Goal: Task Accomplishment & Management: Manage account settings

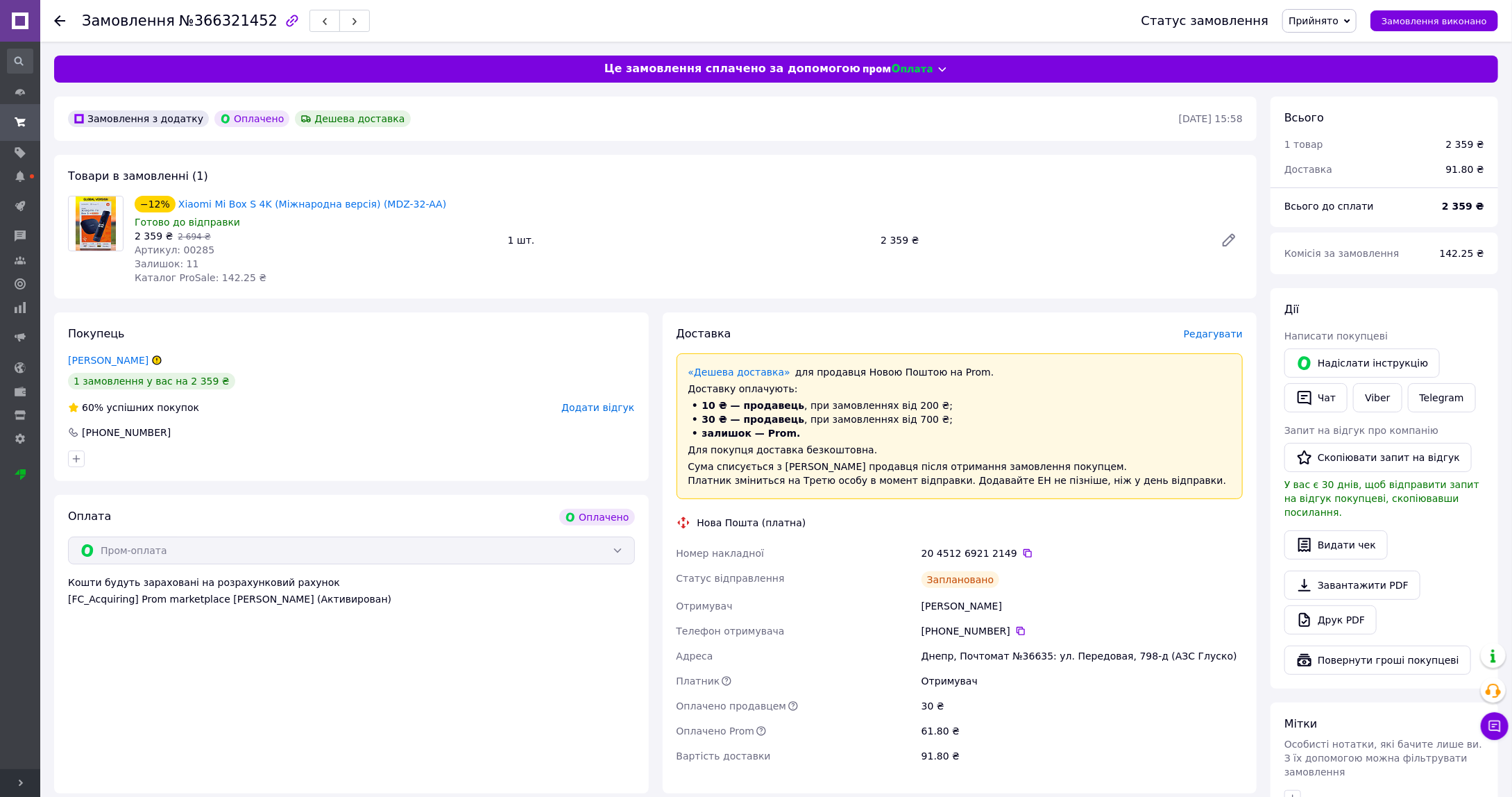
click at [26, 783] on span "Розгорнути" at bounding box center [20, 783] width 40 height 28
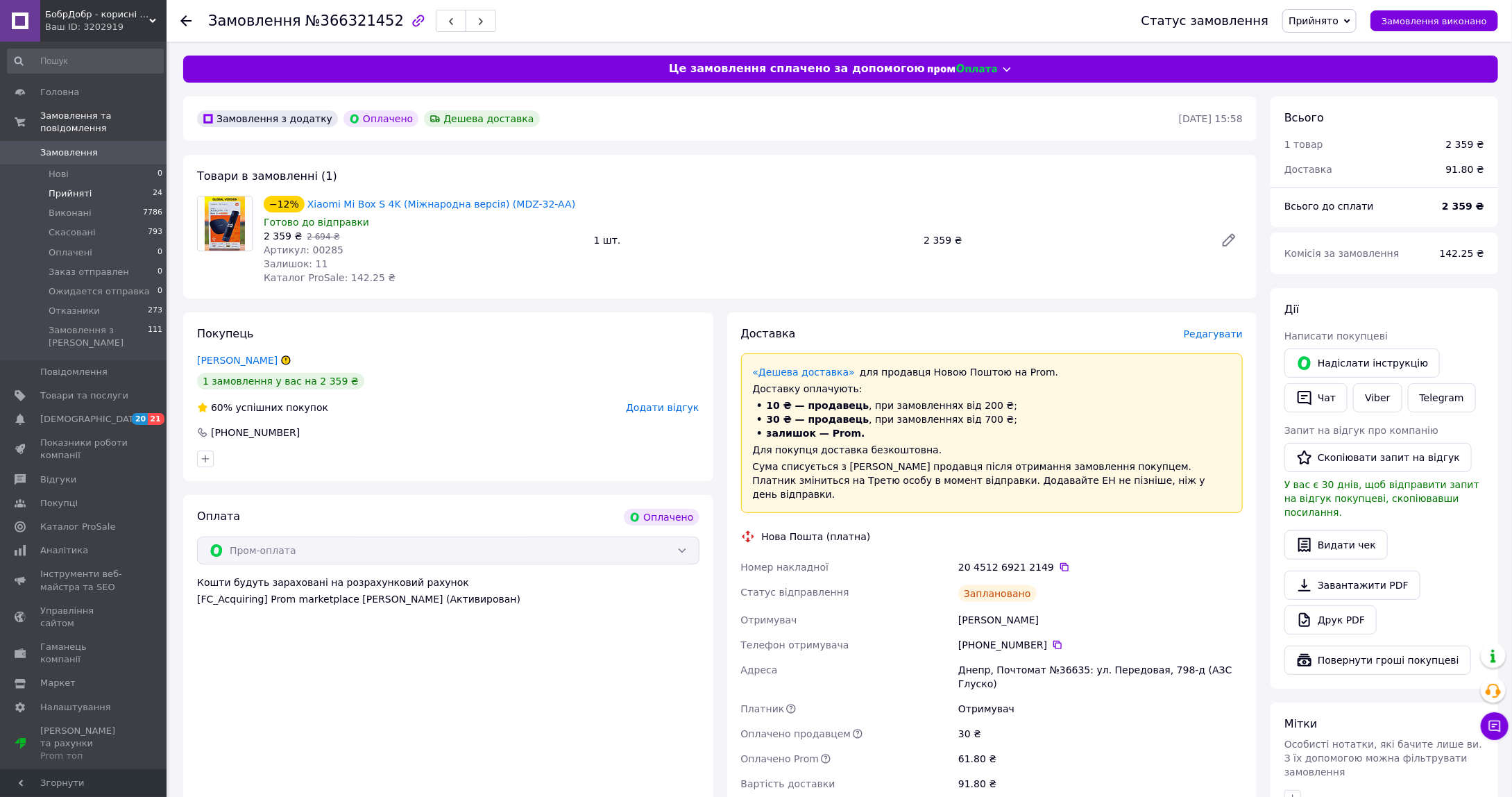
click at [125, 184] on li "Прийняті 24" at bounding box center [85, 193] width 171 height 19
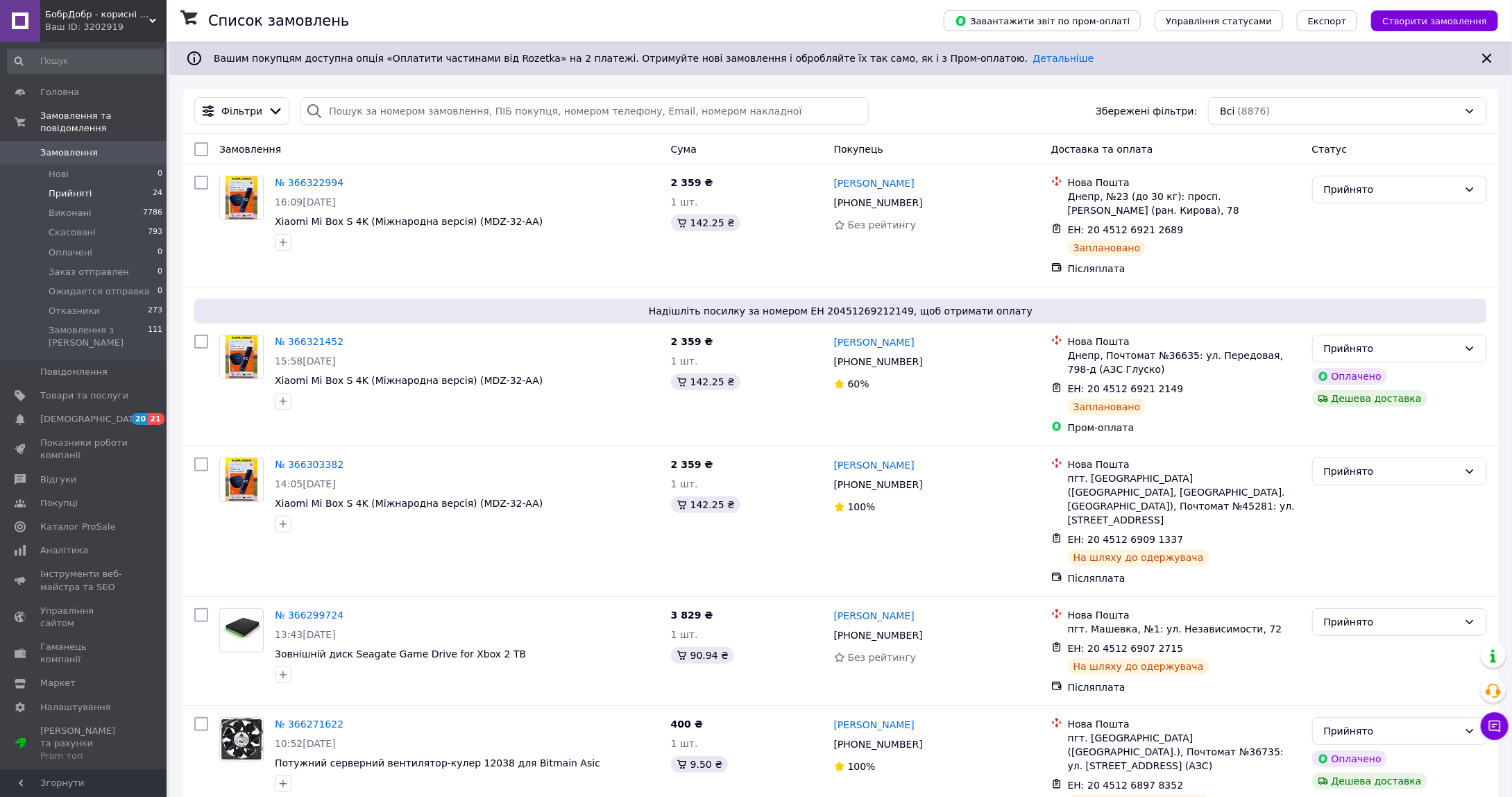
click at [84, 187] on span "Прийняті" at bounding box center [70, 193] width 43 height 12
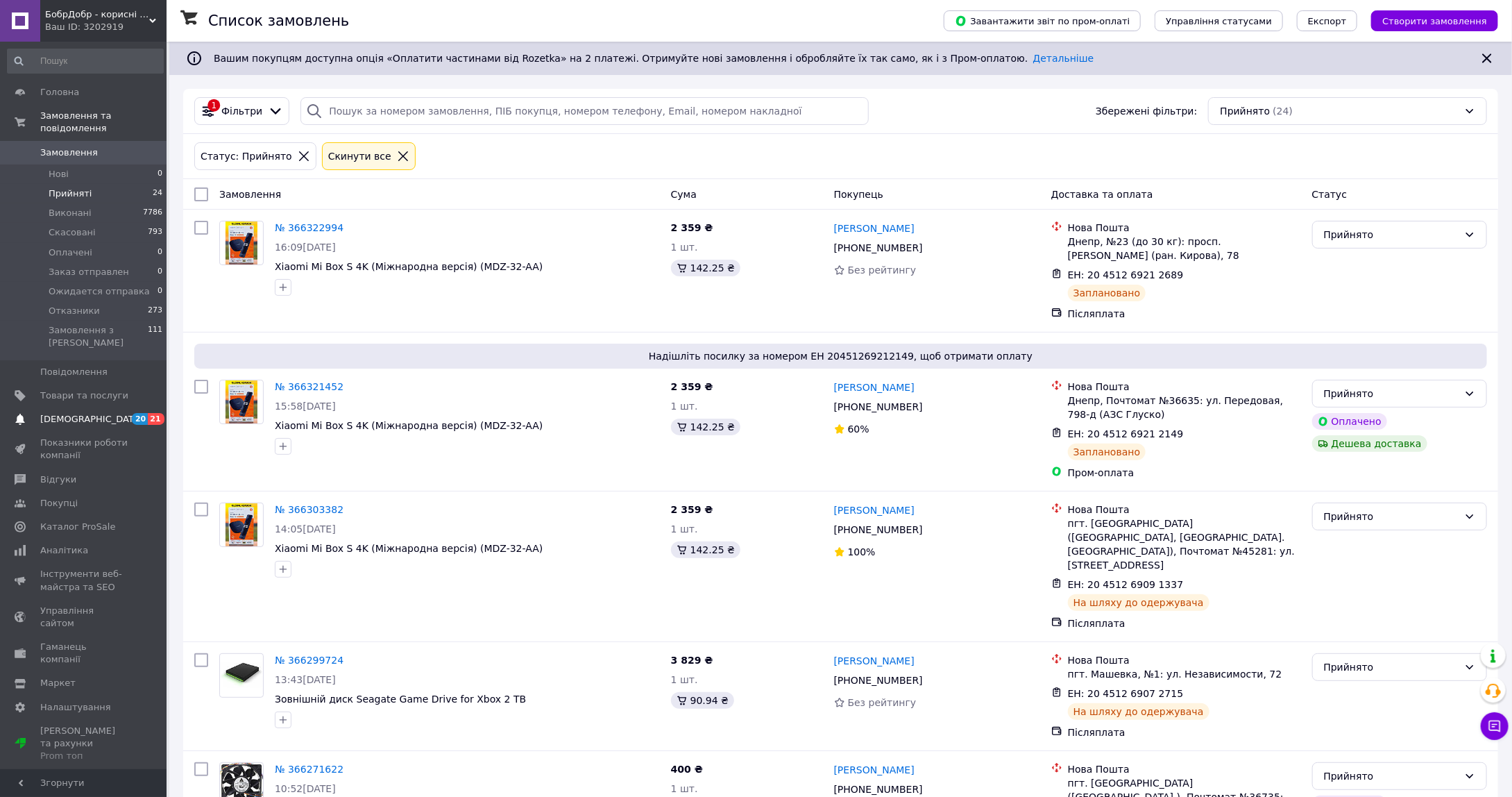
click at [100, 413] on span "[DEMOGRAPHIC_DATA]" at bounding box center [84, 419] width 88 height 12
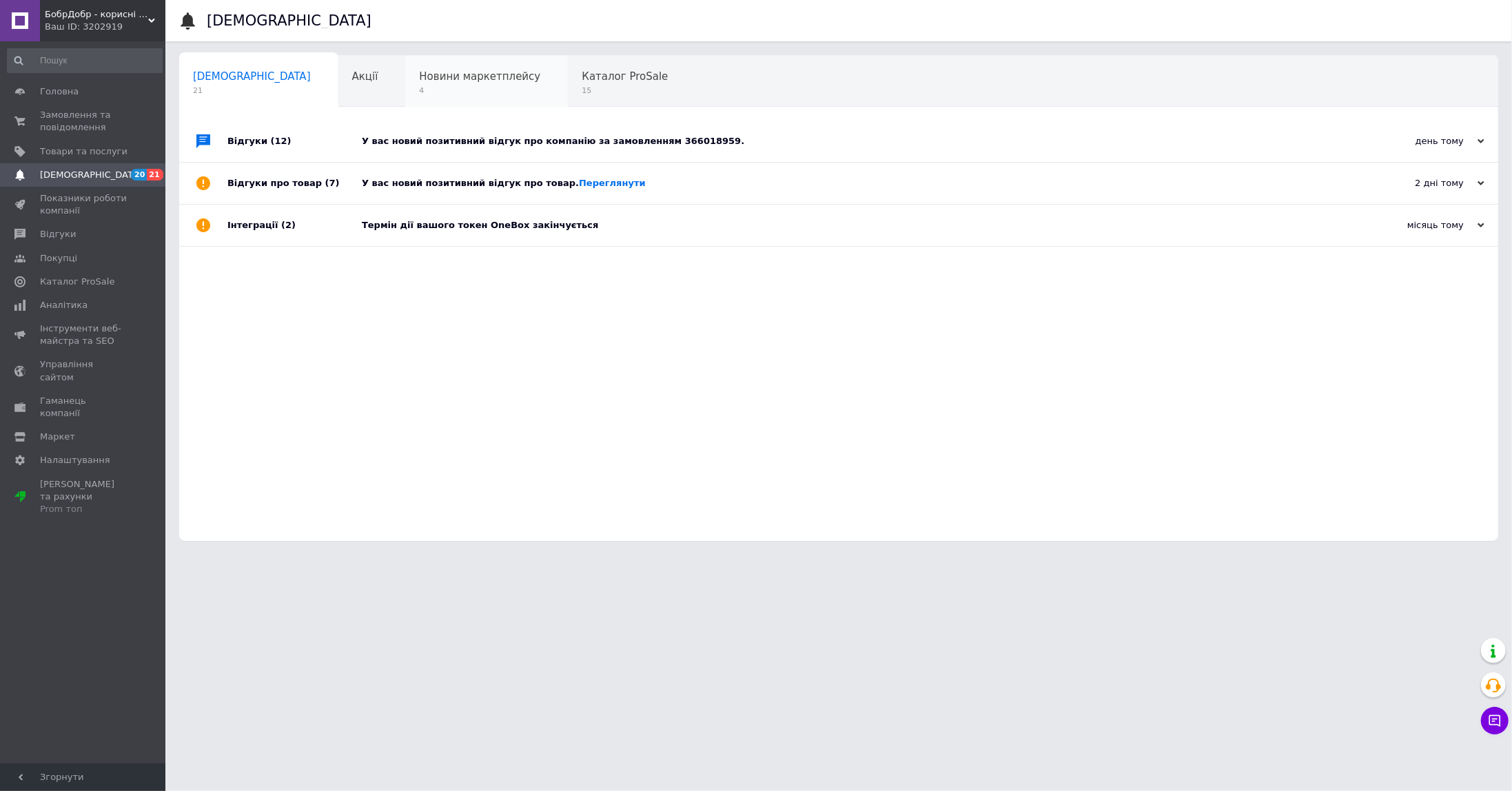
click at [419, 80] on span "Новини маркетплейсу" at bounding box center [479, 76] width 121 height 12
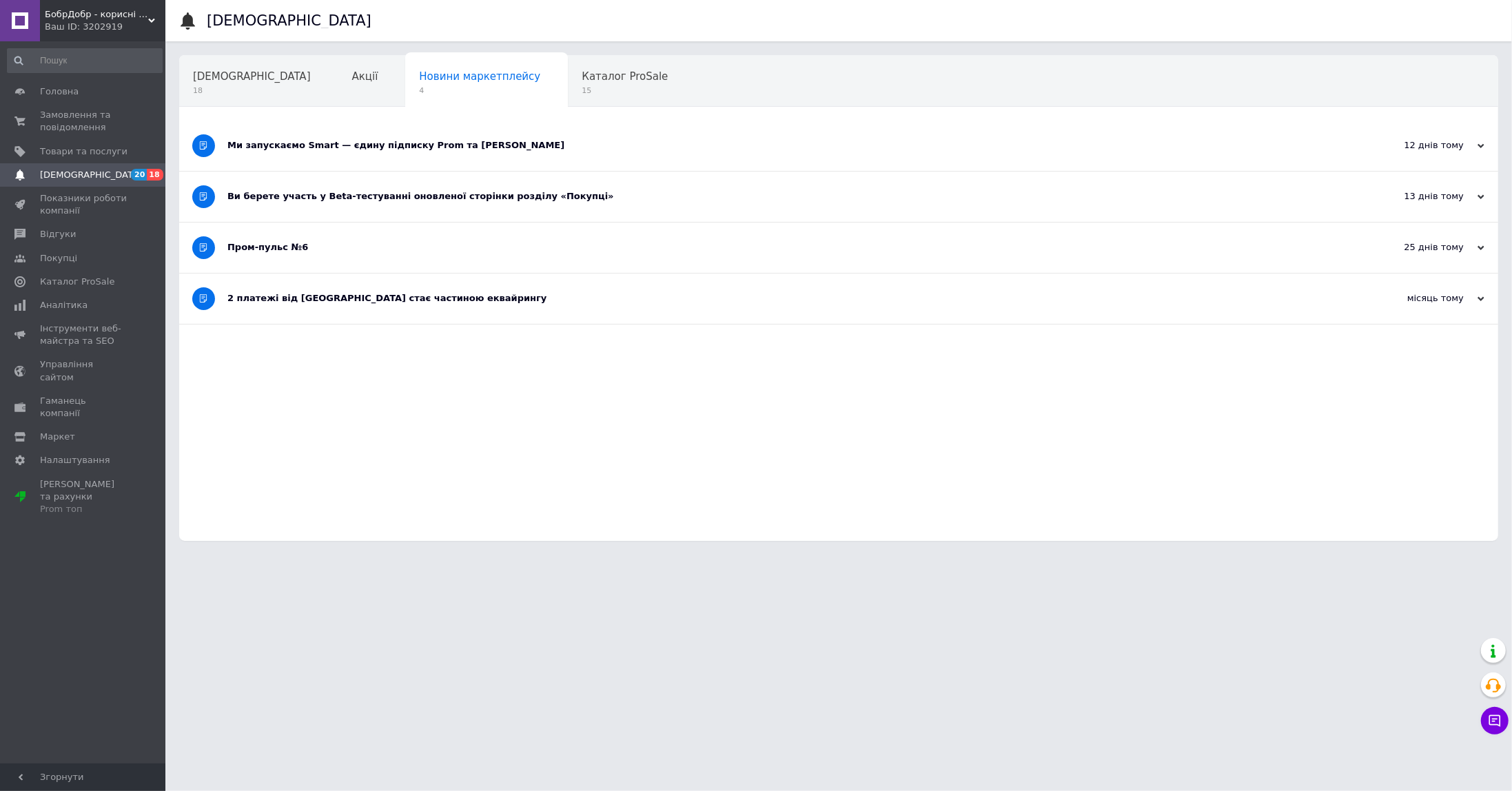
click at [464, 154] on div "Ми запускаємо Smart — єдину підписку Prom та [PERSON_NAME]" at bounding box center [787, 145] width 1119 height 50
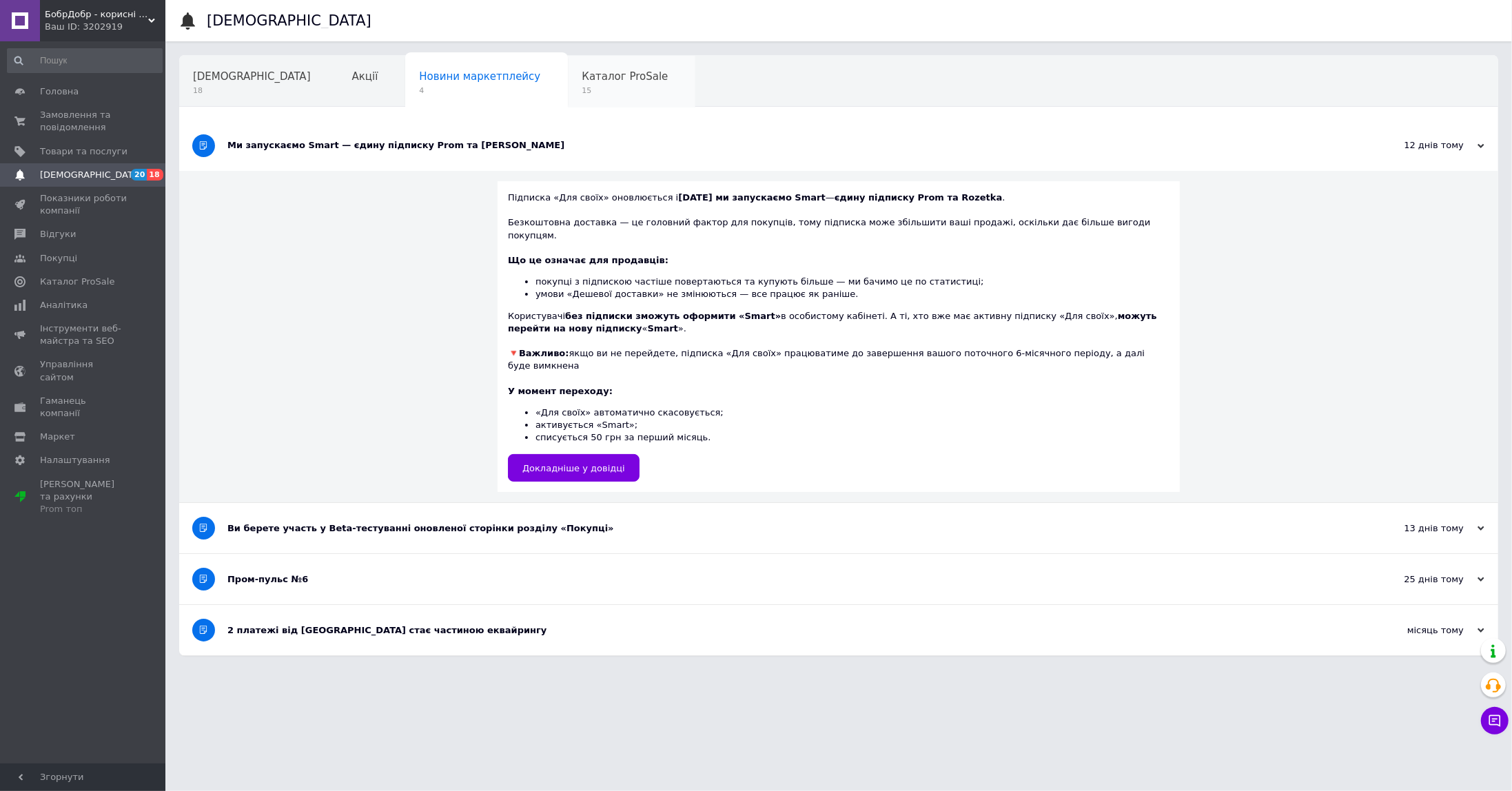
click at [581, 80] on span "Каталог ProSale" at bounding box center [625, 76] width 86 height 12
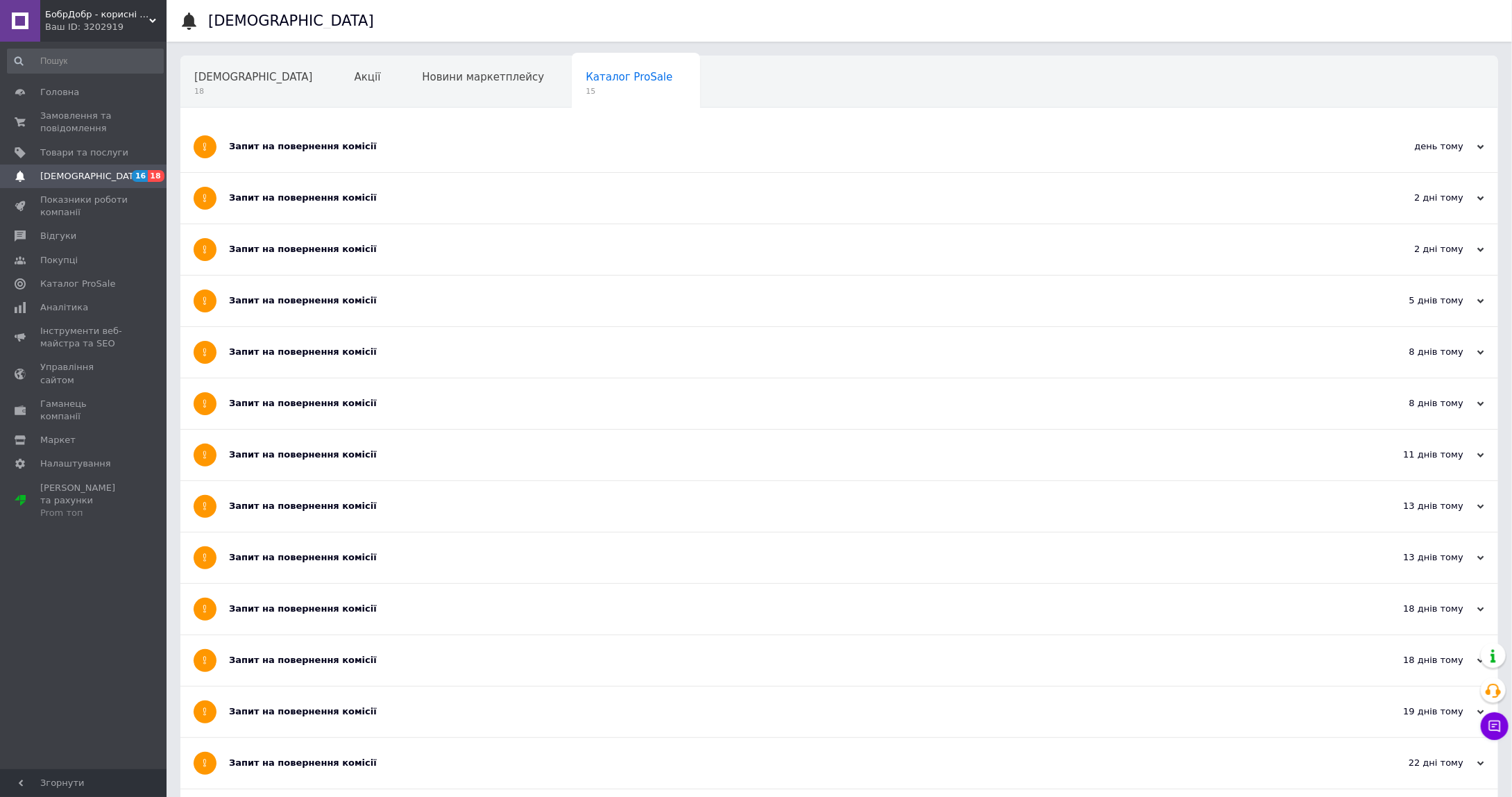
click at [305, 124] on span "Навчання та заходи" at bounding box center [249, 130] width 111 height 12
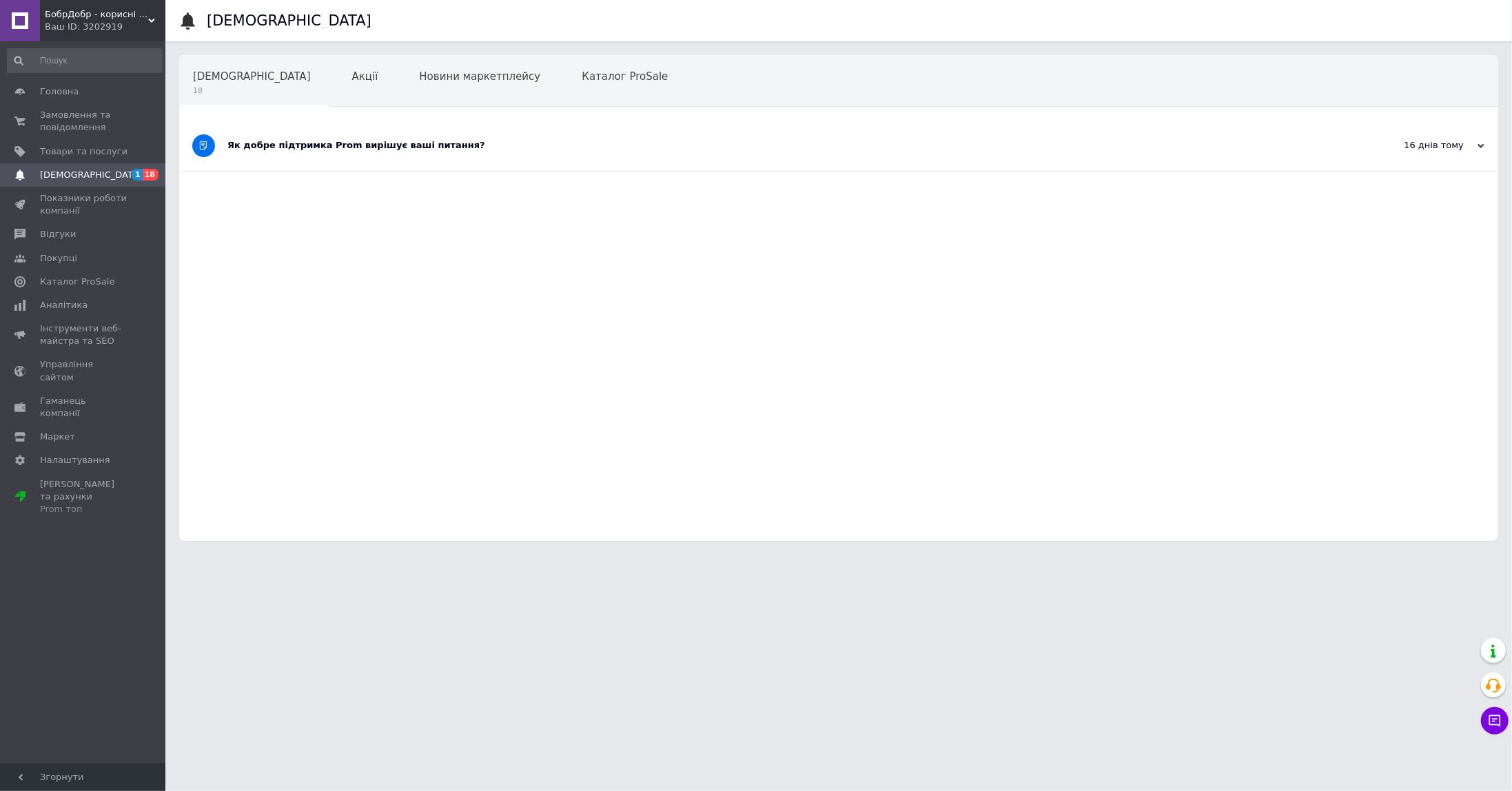
click at [430, 148] on div "Як добре підтримка Prom вирішує ваші питання?" at bounding box center [787, 145] width 1119 height 12
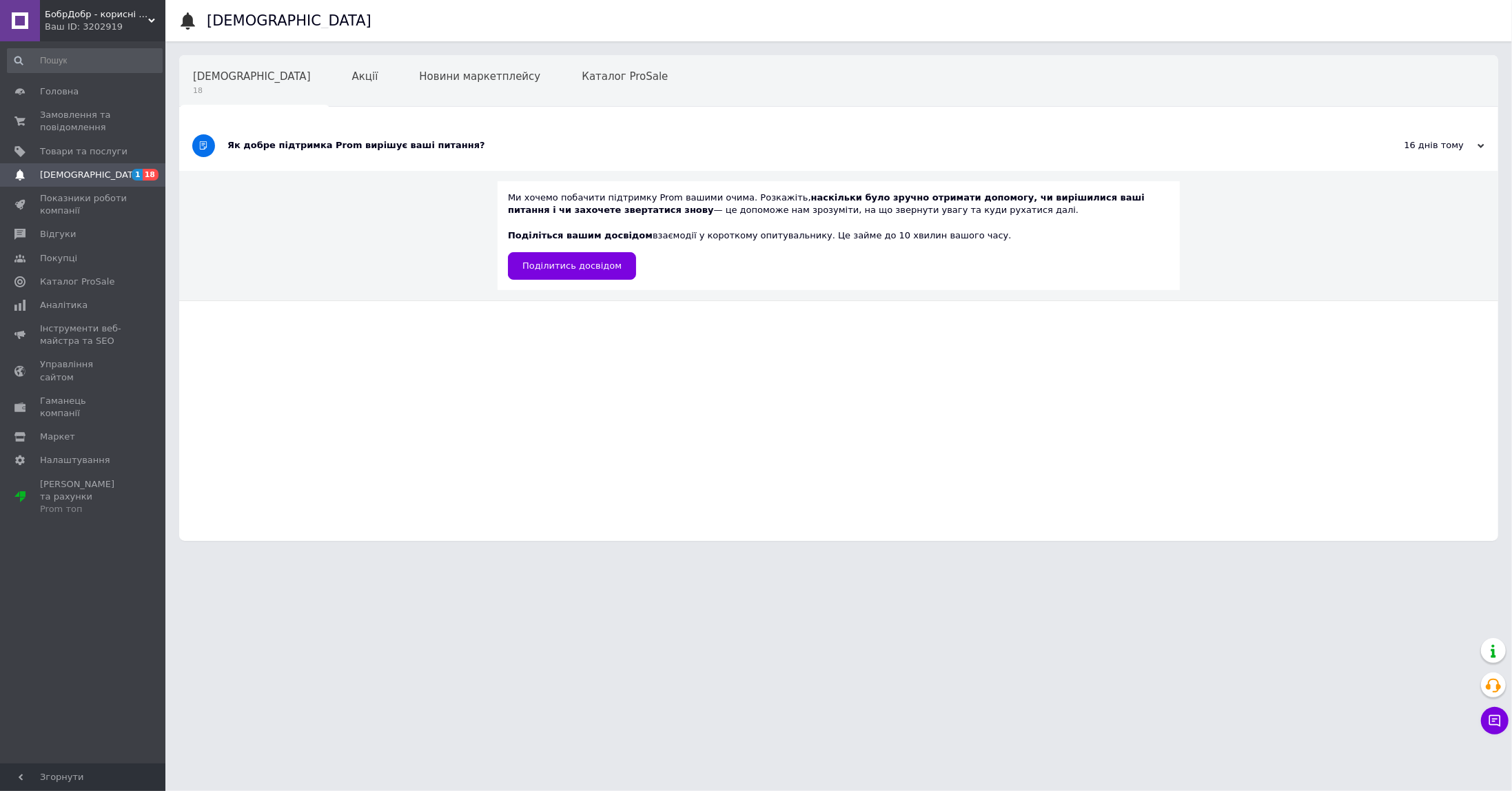
click at [430, 148] on div "Як добре підтримка Prom вирішує ваші питання?" at bounding box center [787, 145] width 1119 height 12
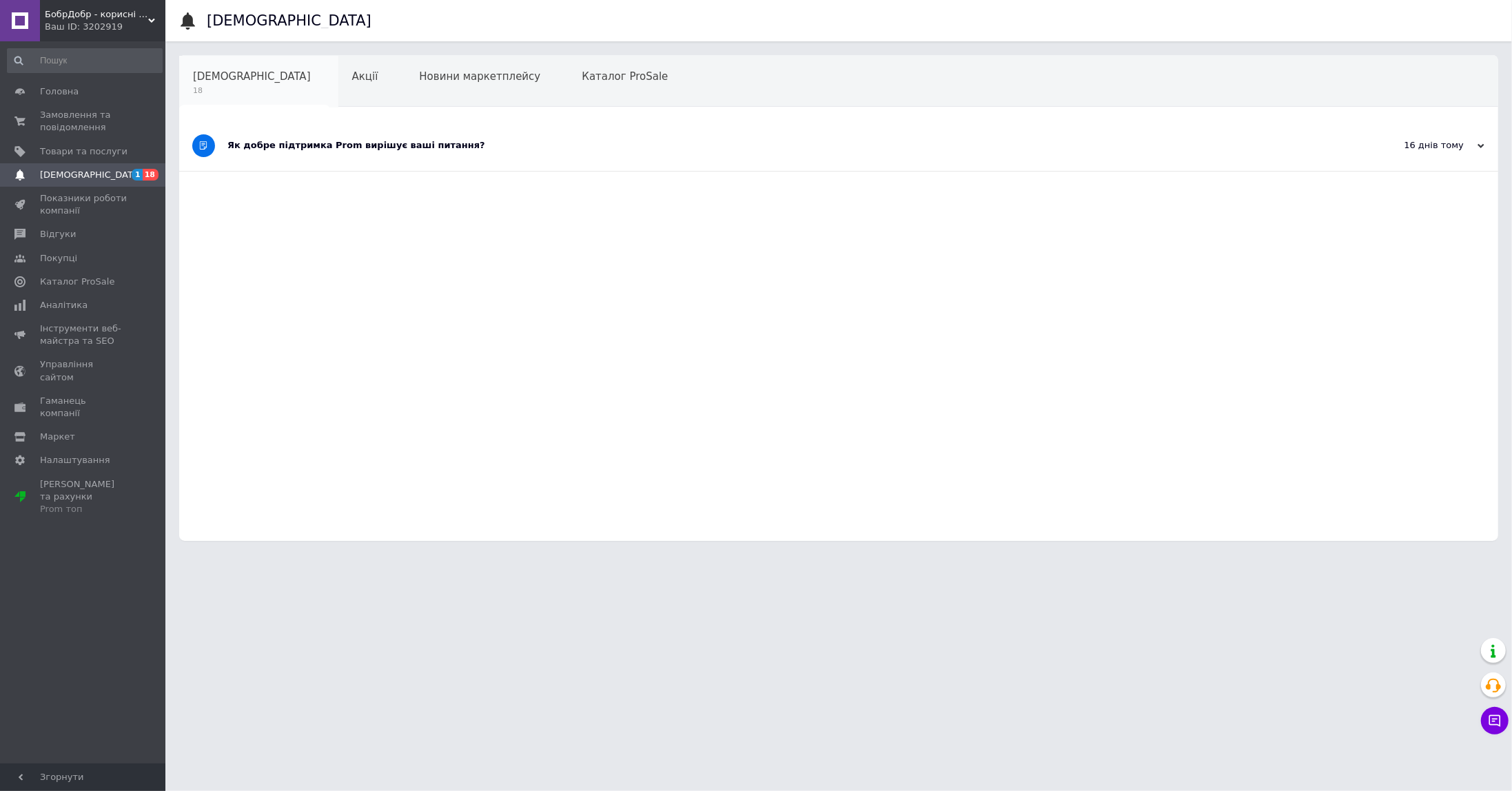
click at [224, 73] on span "[DEMOGRAPHIC_DATA]" at bounding box center [252, 76] width 118 height 12
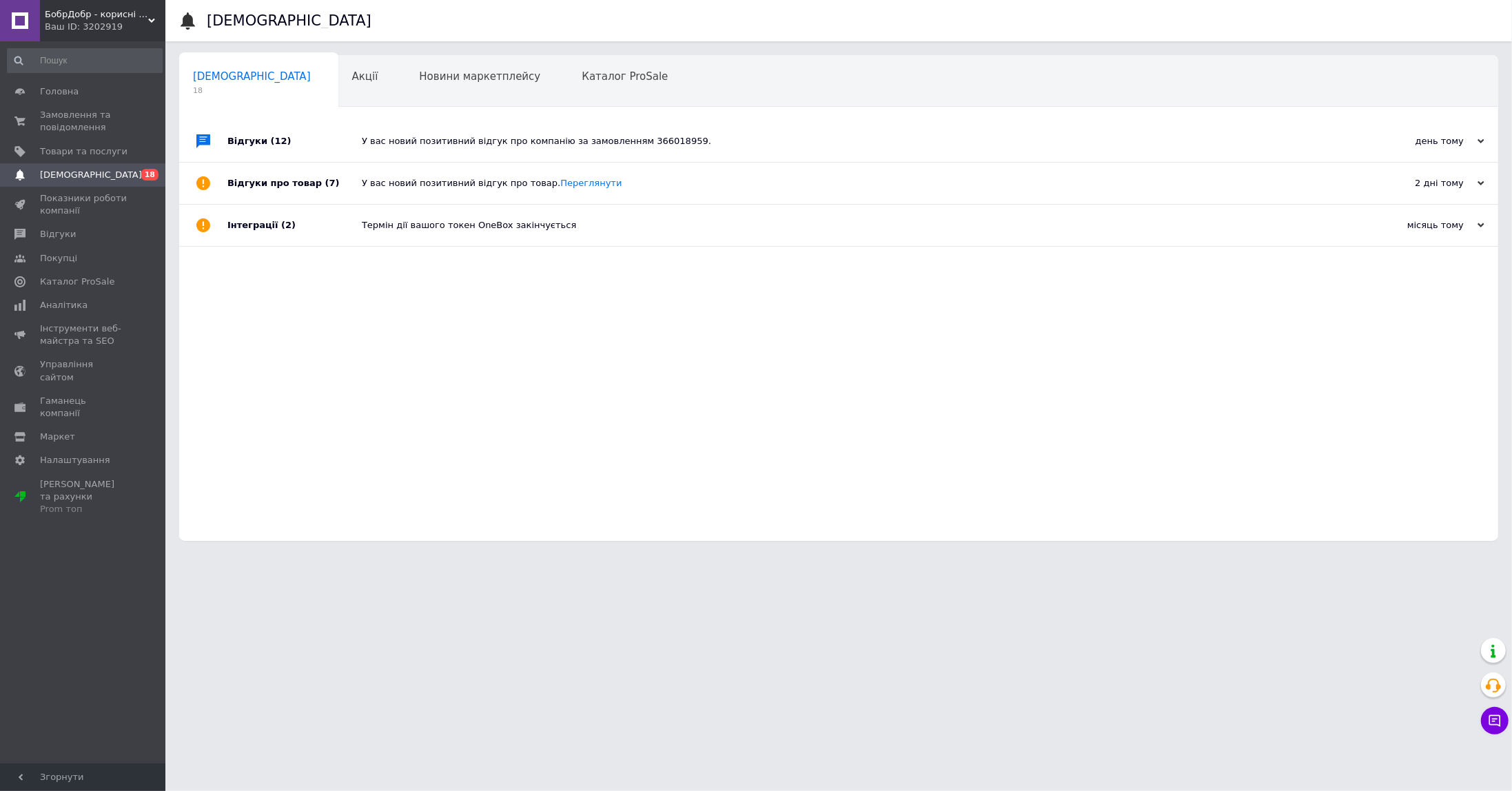
click at [508, 185] on div "У вас новий позитивний відгук про товар. [GEOGRAPHIC_DATA]" at bounding box center [854, 183] width 984 height 12
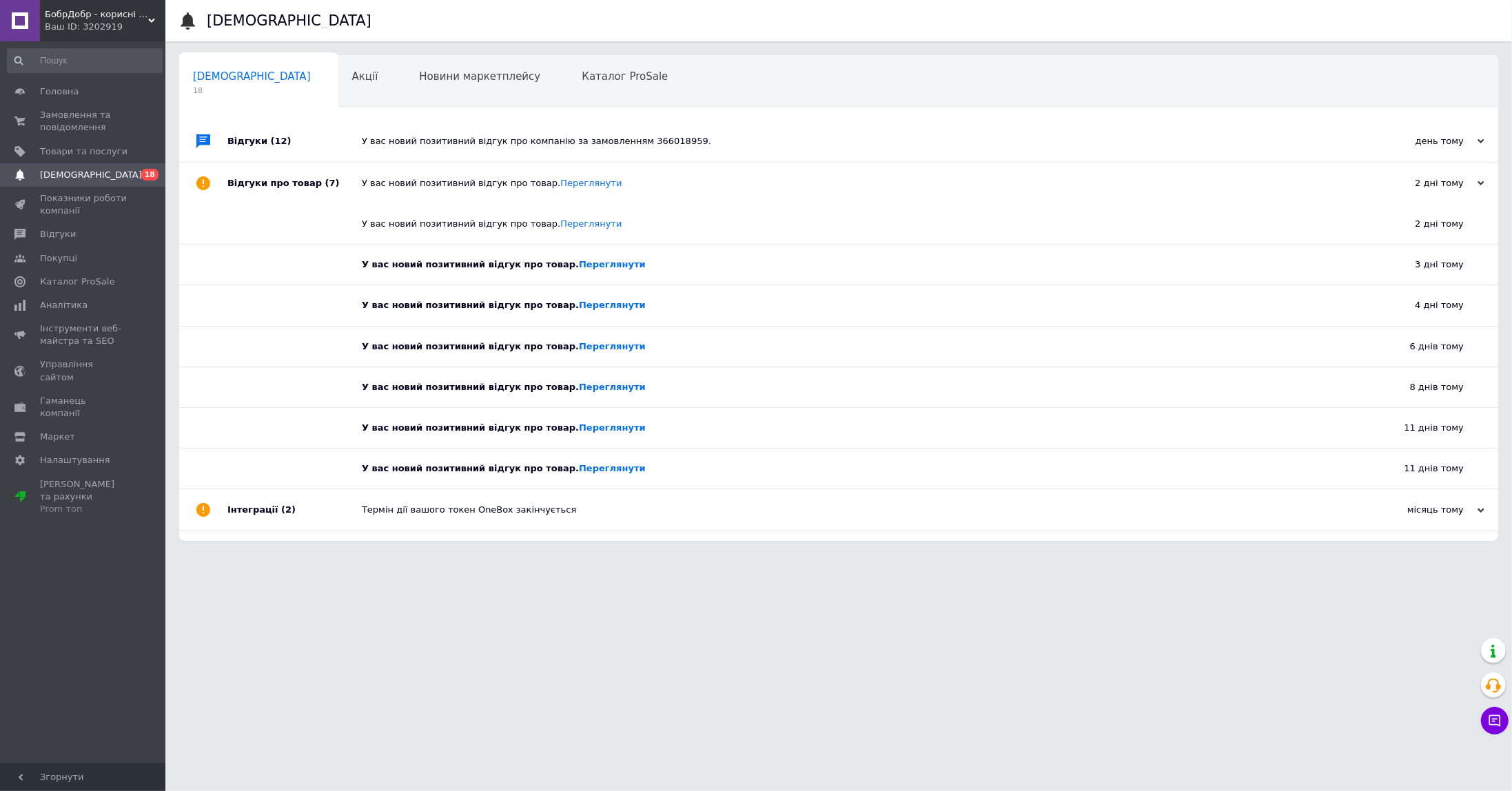
click at [505, 185] on div "У вас новий позитивний відгук про товар. [GEOGRAPHIC_DATA]" at bounding box center [854, 183] width 984 height 12
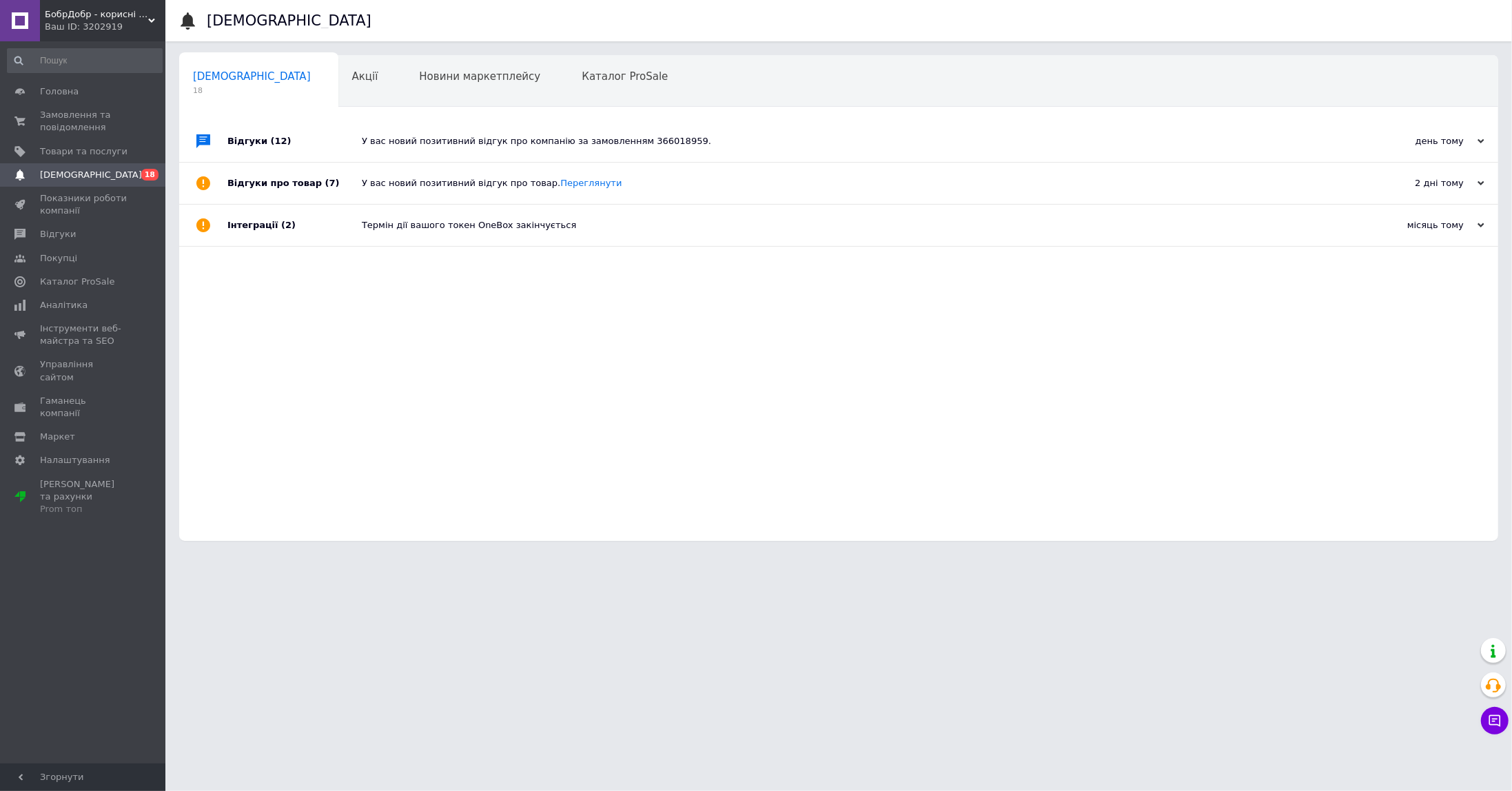
click at [463, 144] on div "У вас новий позитивний відгук про компанію за замовленням 366018959." at bounding box center [854, 141] width 984 height 12
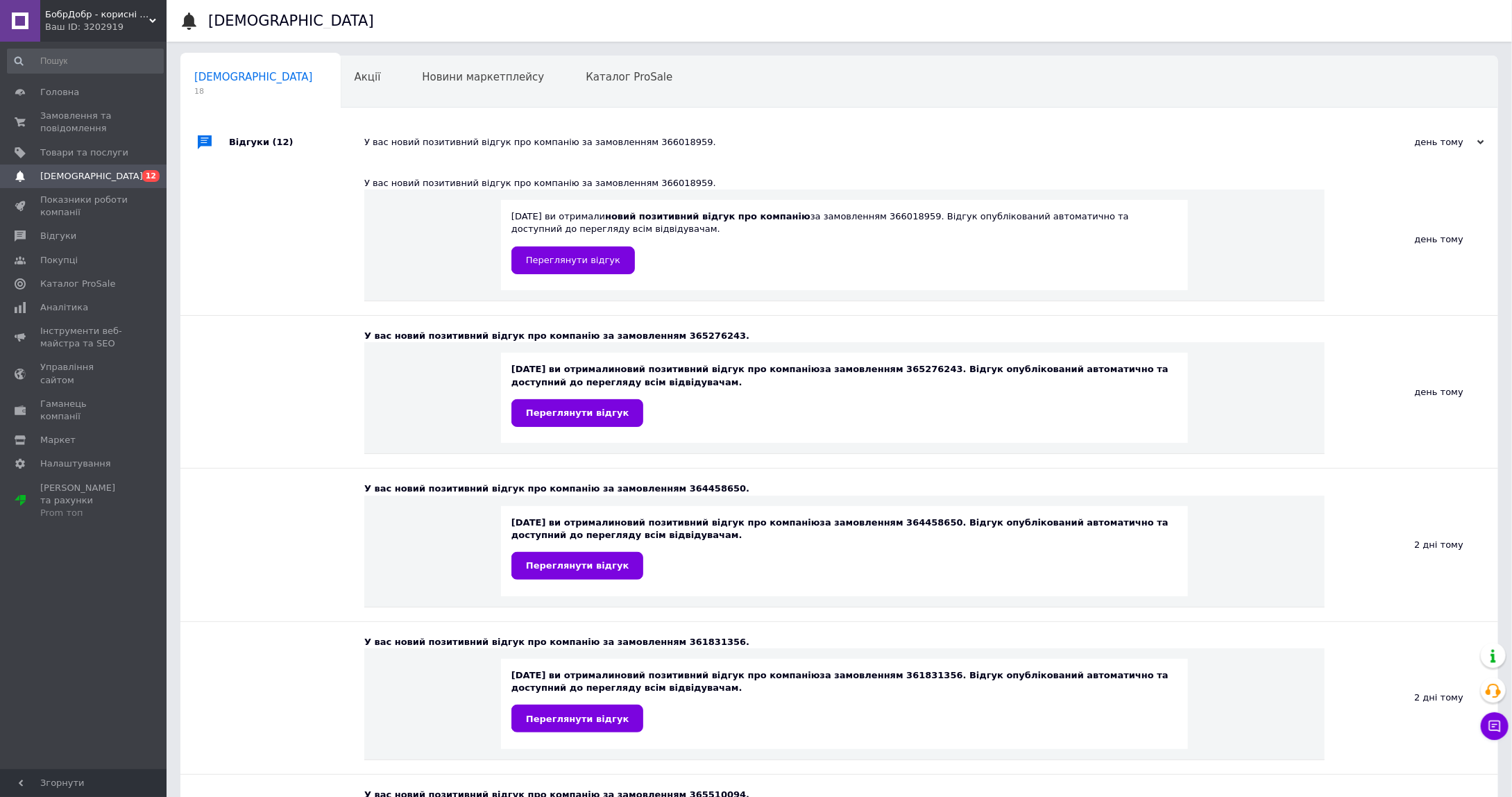
click at [466, 145] on div "У вас новий позитивний відгук про компанію за замовленням 366018959." at bounding box center [854, 142] width 982 height 12
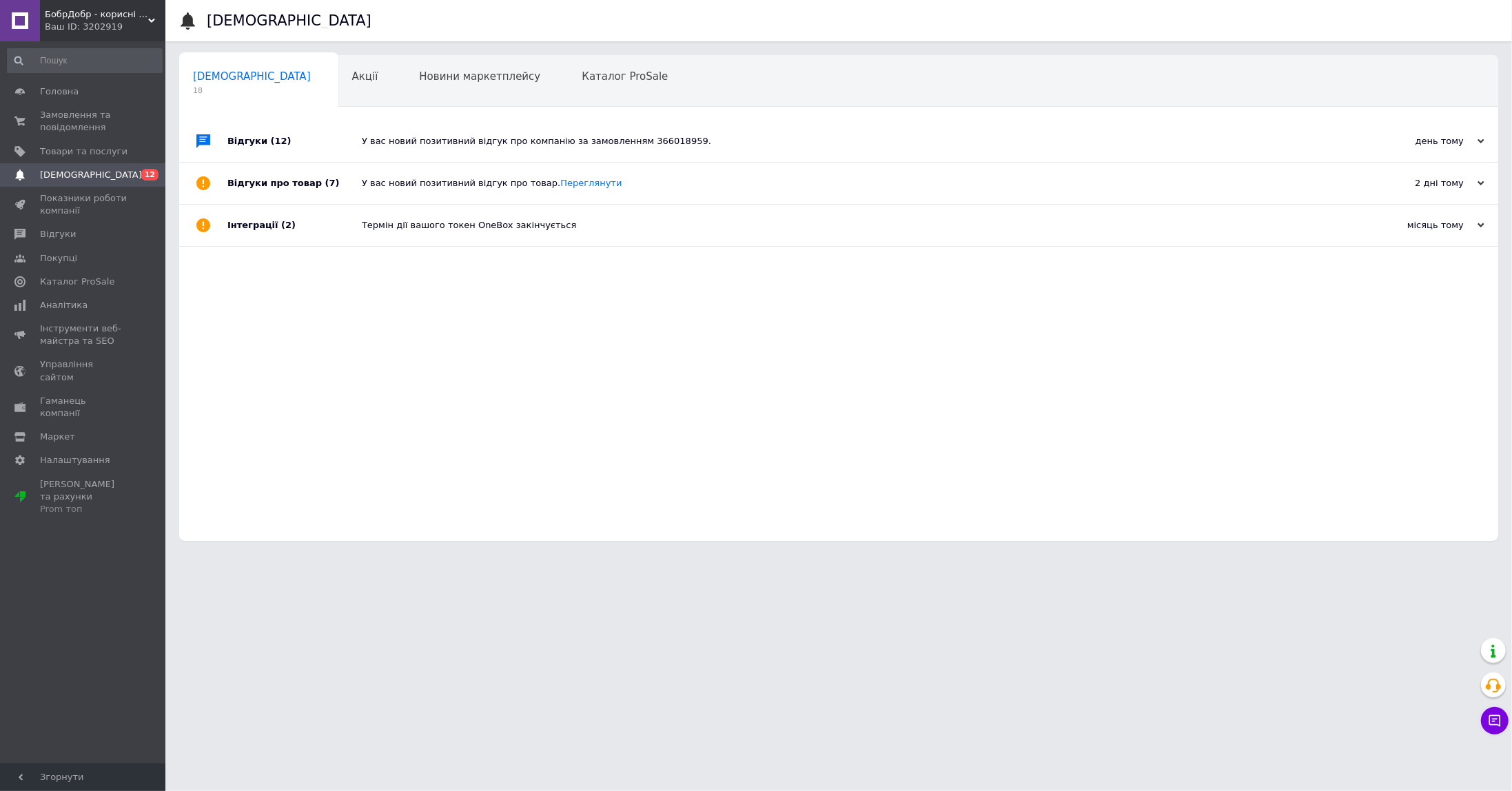
click at [420, 222] on div "Термін дії вашого токен OneBox закінчується" at bounding box center [854, 225] width 984 height 12
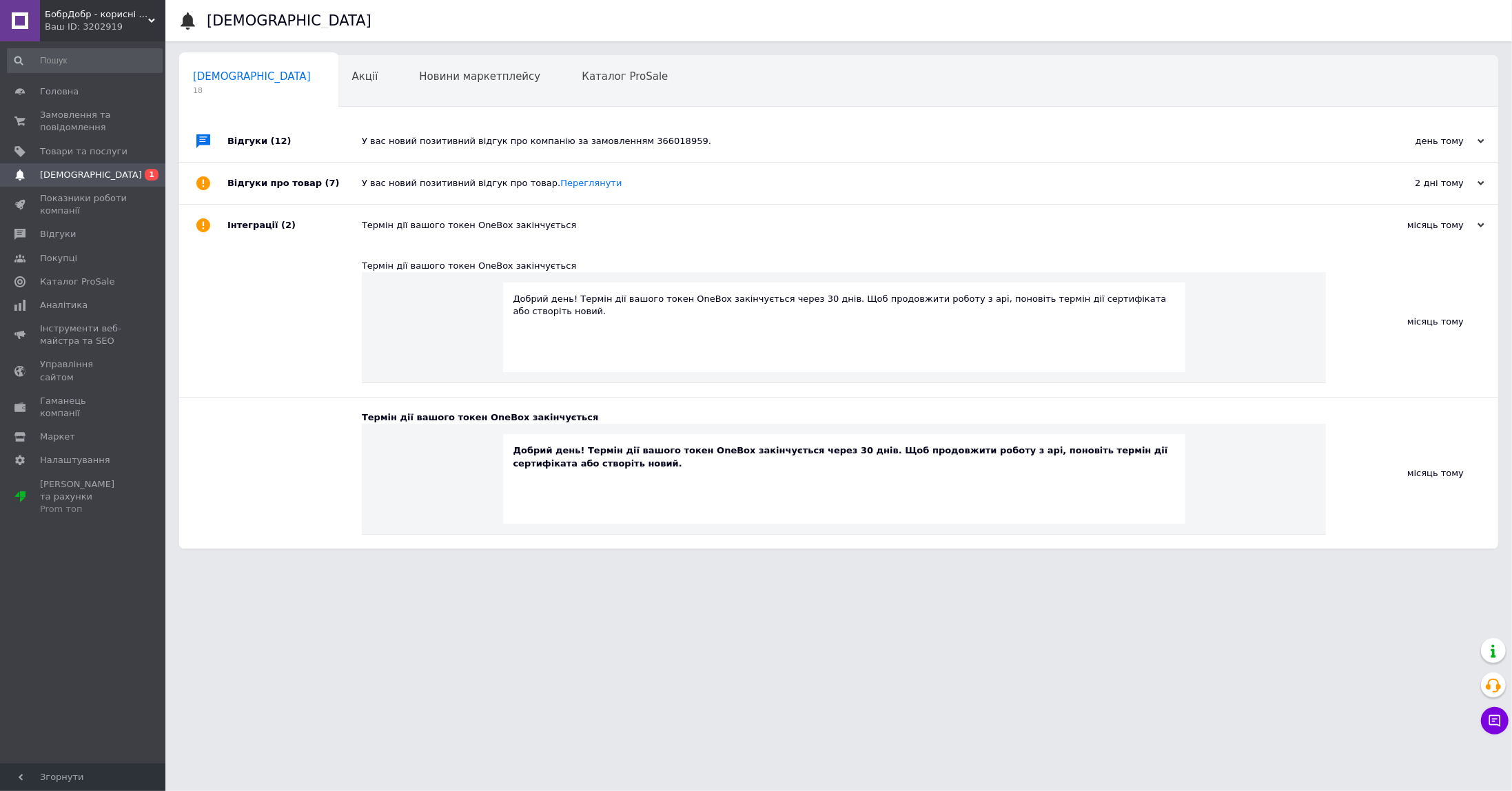
click at [392, 230] on div "Термін дії вашого токен OneBox закінчується" at bounding box center [854, 225] width 984 height 12
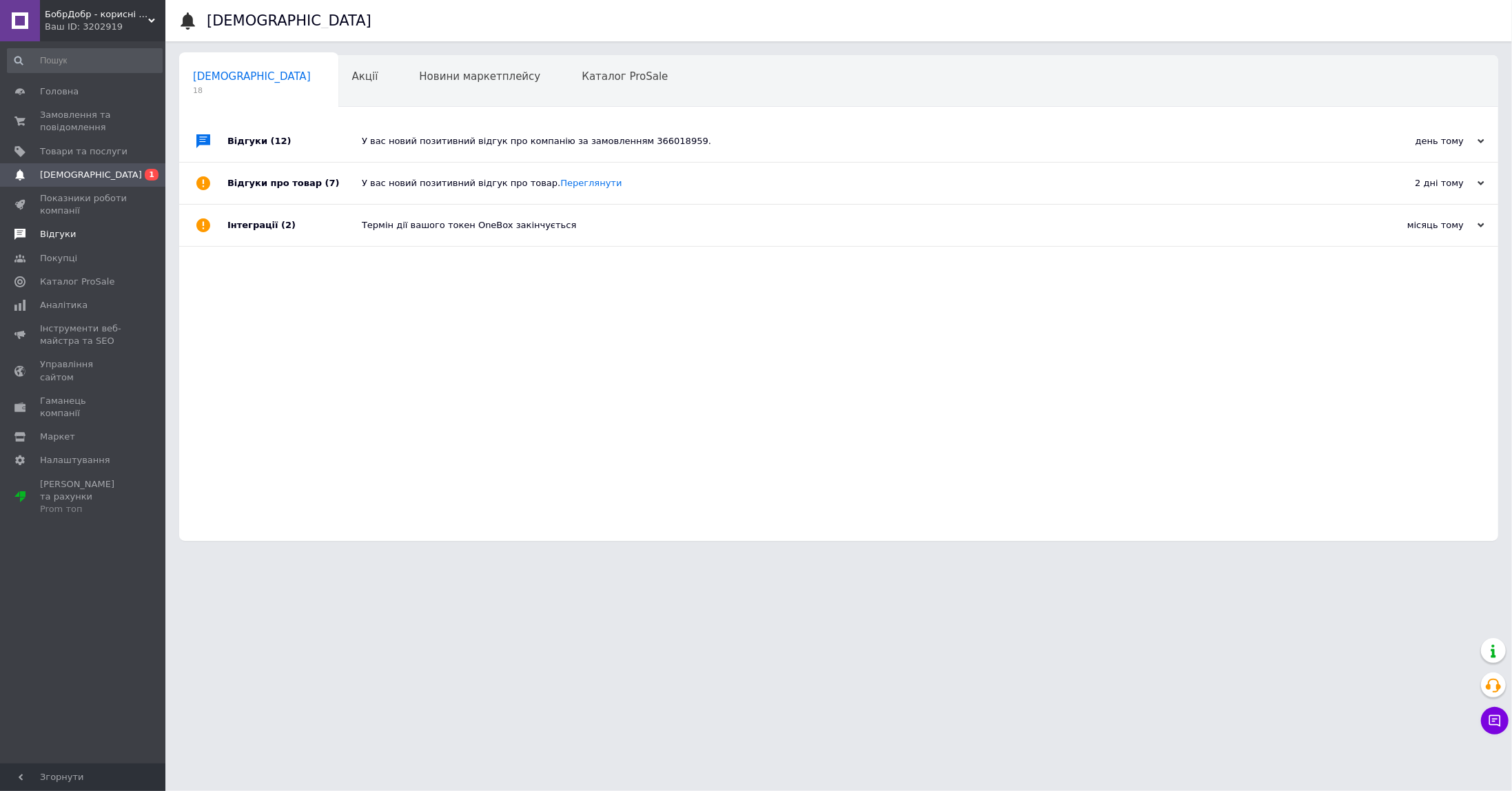
click at [93, 240] on link "Відгуки" at bounding box center [85, 233] width 170 height 23
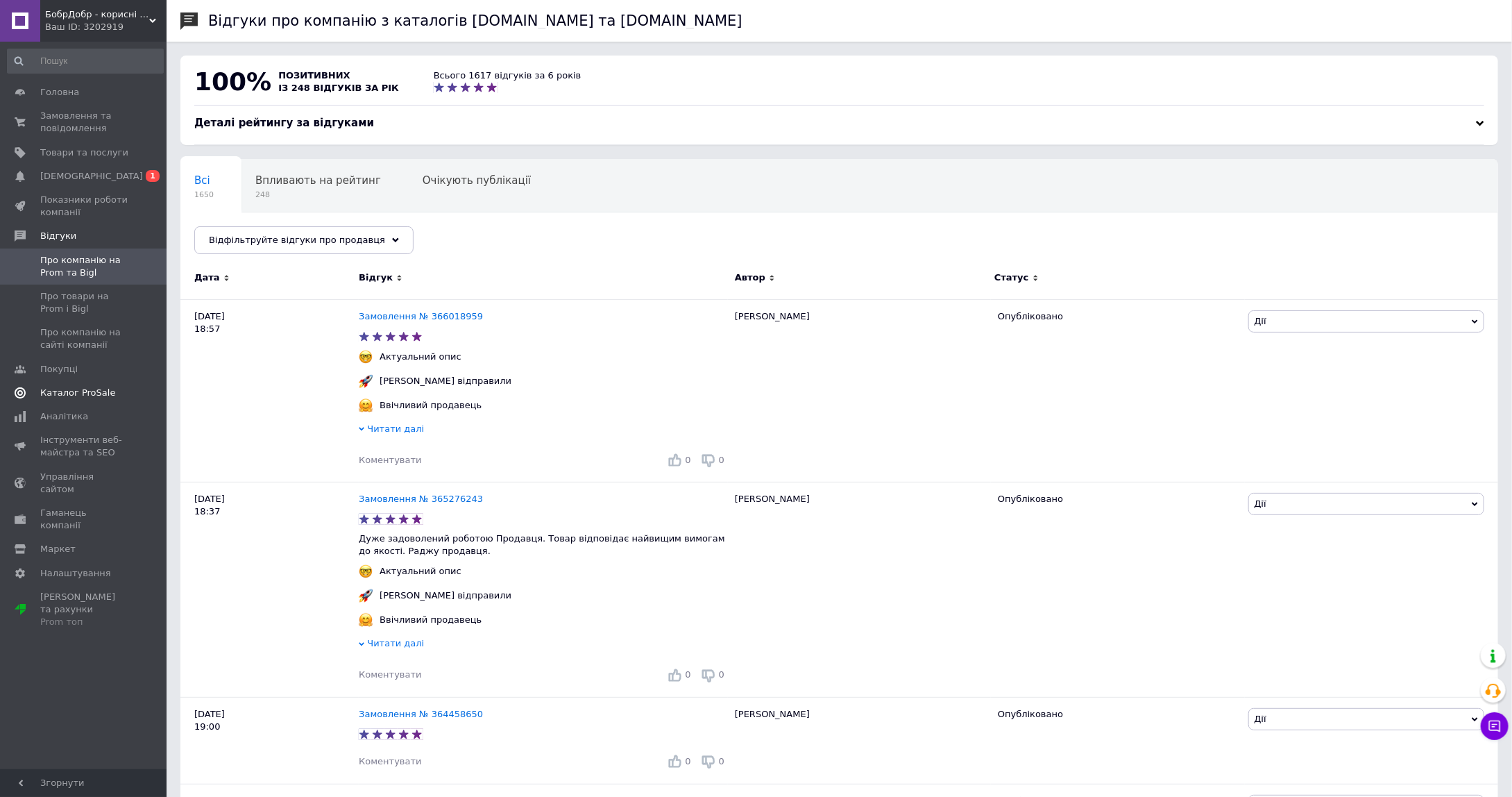
click at [95, 388] on span "Каталог ProSale" at bounding box center [78, 393] width 75 height 12
